Goal: Find specific page/section: Find specific page/section

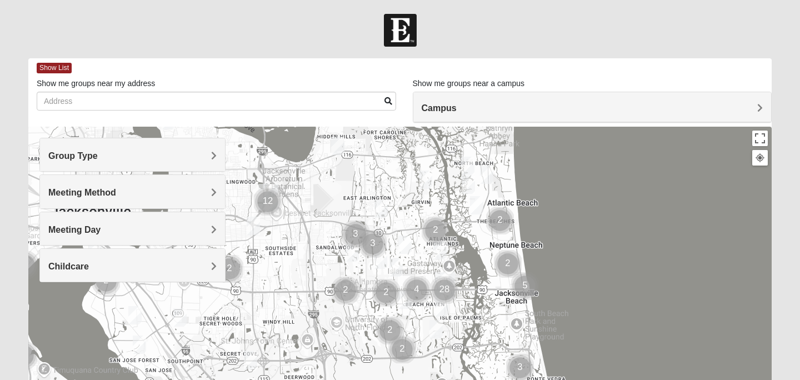
drag, startPoint x: 370, startPoint y: 325, endPoint x: 415, endPoint y: 267, distance: 72.8
click at [415, 267] on div at bounding box center [400, 349] width 744 height 445
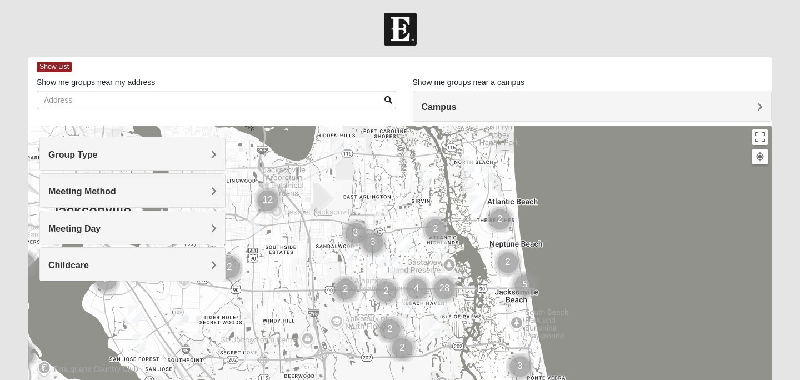
click at [201, 158] on h4 "Group Type" at bounding box center [132, 155] width 168 height 11
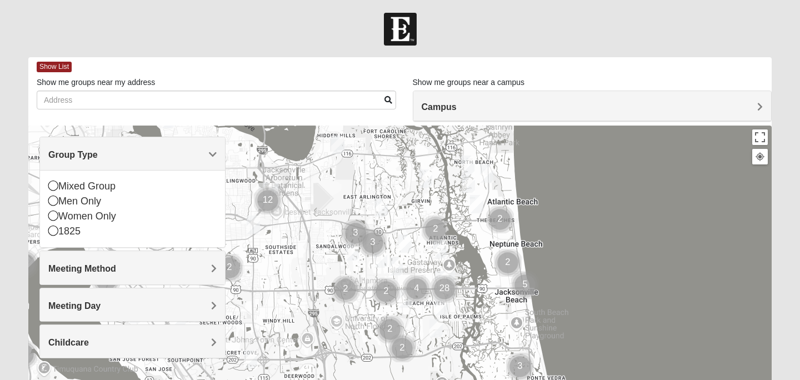
click at [200, 268] on h4 "Meeting Method" at bounding box center [132, 268] width 168 height 11
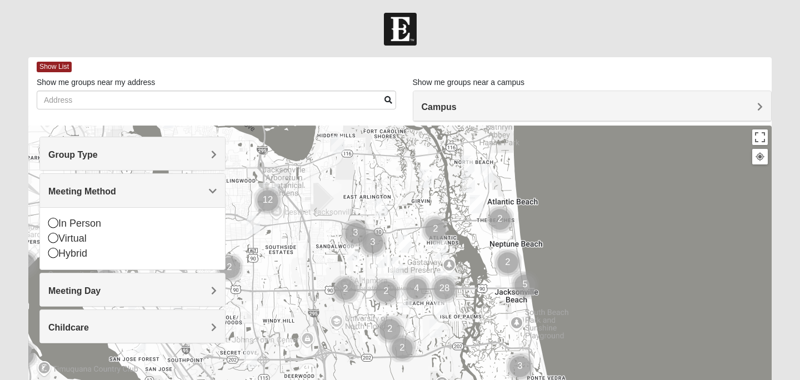
click at [182, 290] on h4 "Meeting Day" at bounding box center [132, 291] width 168 height 11
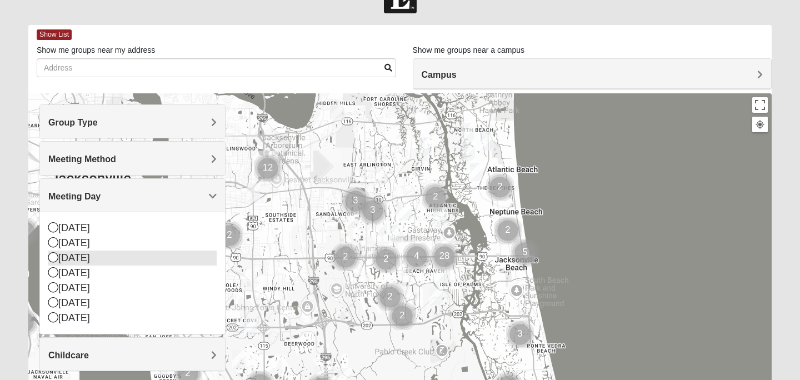
scroll to position [49, 0]
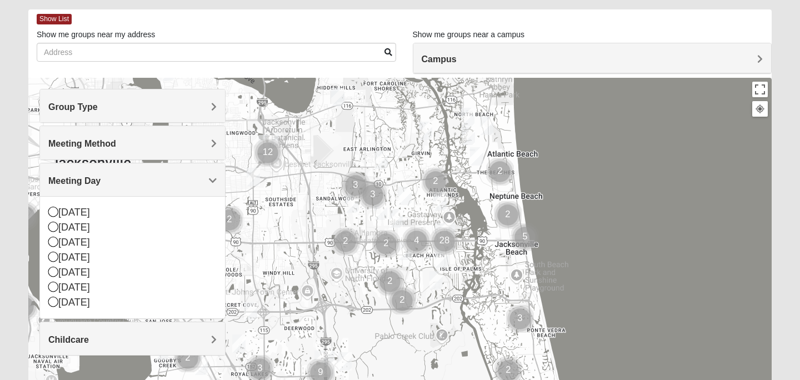
click at [177, 335] on h4 "Childcare" at bounding box center [132, 340] width 168 height 11
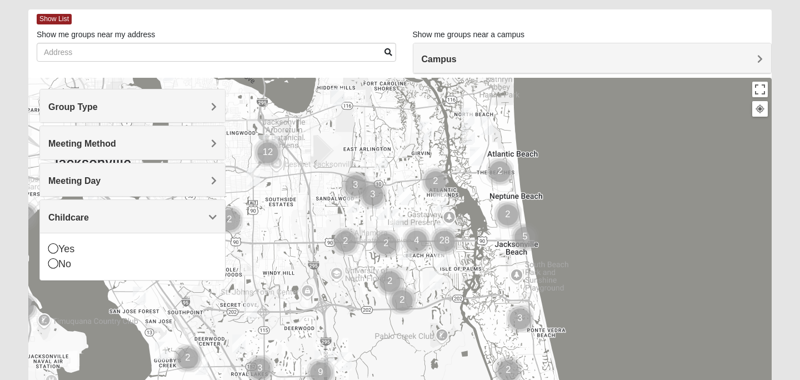
scroll to position [0, 0]
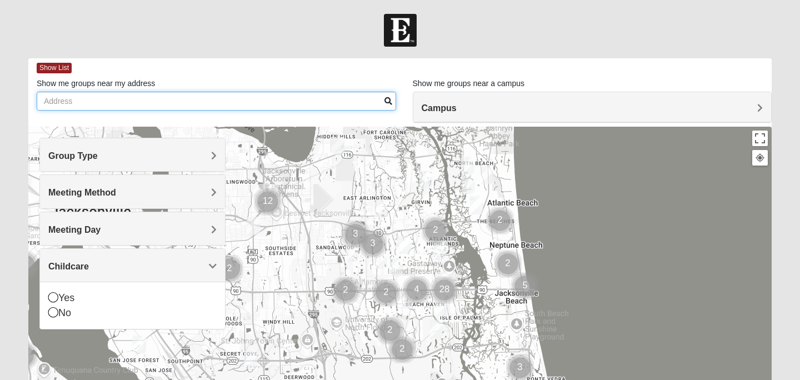
click at [155, 105] on input "Show me groups near my address" at bounding box center [217, 101] width 360 height 19
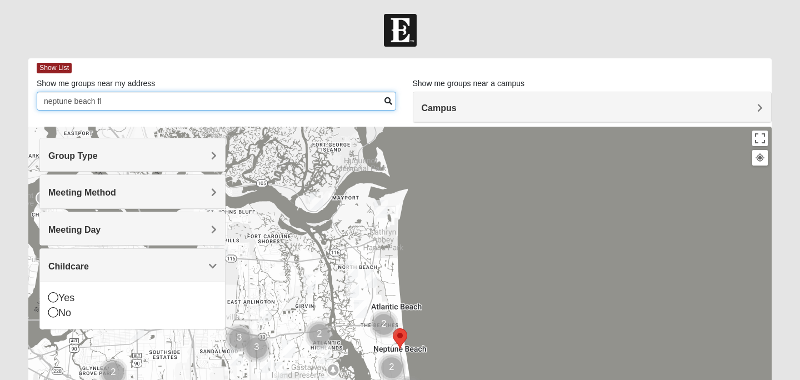
type input "neptune beach fl"
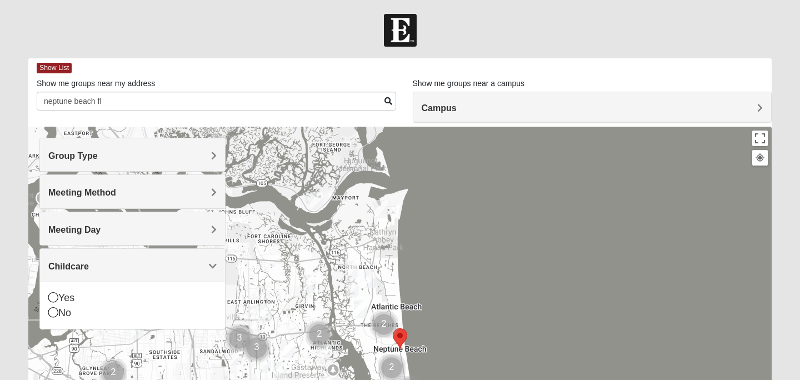
click at [393, 329] on area "Selected Address" at bounding box center [393, 329] width 0 height 0
